Goal: Task Accomplishment & Management: Complete application form

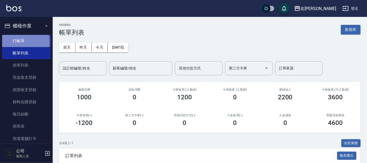
click at [20, 42] on link "打帳單" at bounding box center [26, 41] width 49 height 12
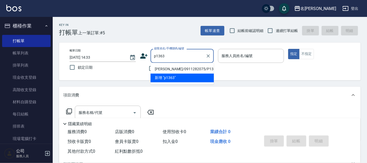
type input "[PERSON_NAME]/0911282075/P1363"
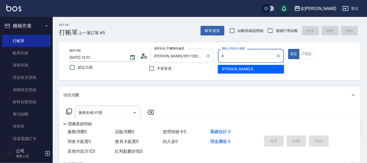
type input "[PERSON_NAME]-8"
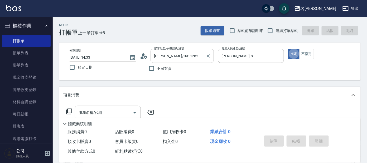
type button "true"
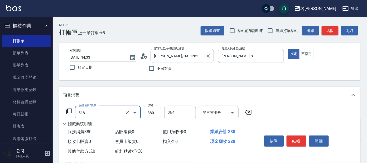
type input "舒壓+洗髮+養髮(518)"
type input "8"
type input "剪髮C級設計師(303)"
type input "450"
